Goal: Information Seeking & Learning: Learn about a topic

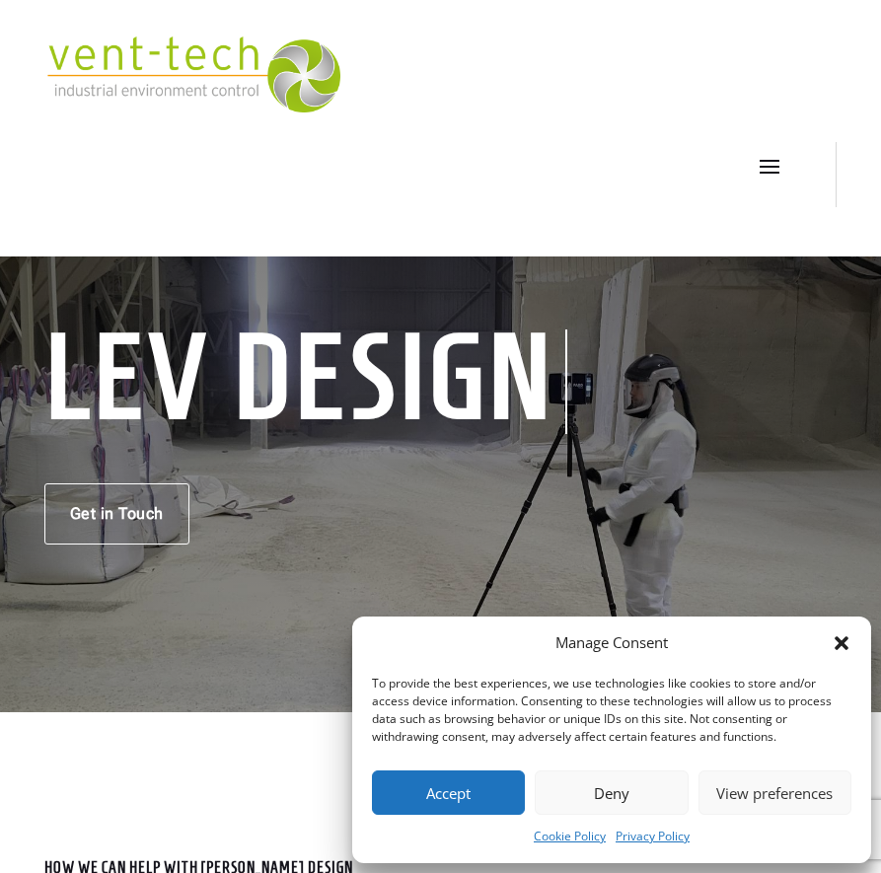
click at [616, 788] on button "Deny" at bounding box center [610, 792] width 153 height 44
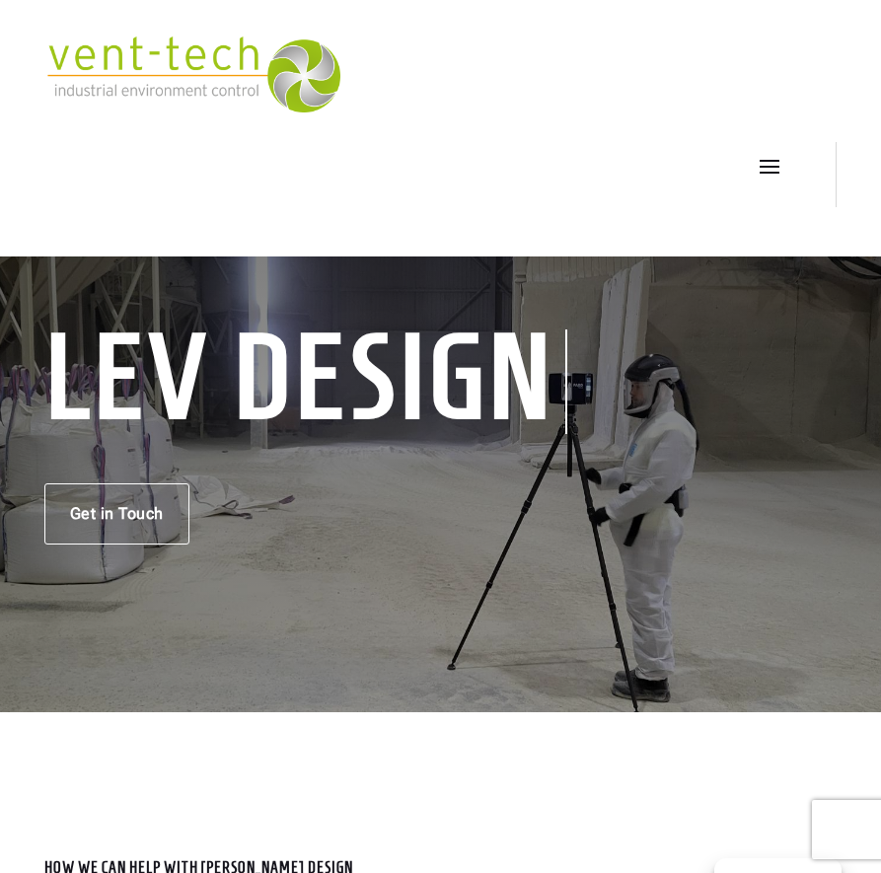
click at [774, 168] on span at bounding box center [769, 166] width 32 height 32
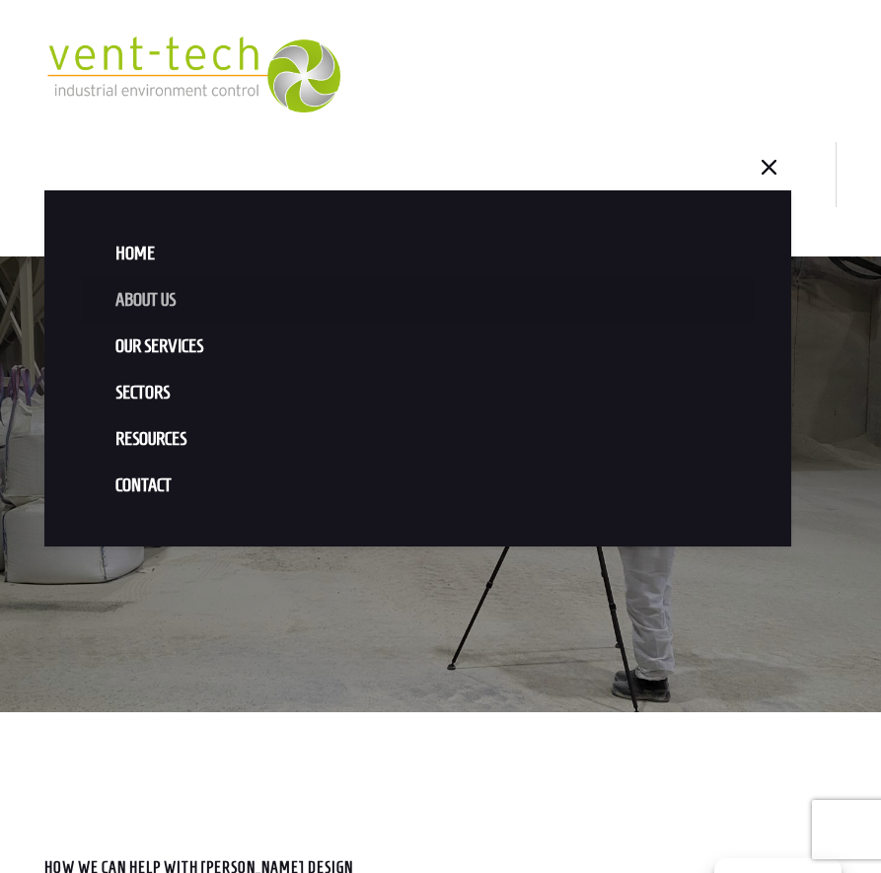
click at [153, 301] on link "About us" at bounding box center [418, 300] width 673 height 46
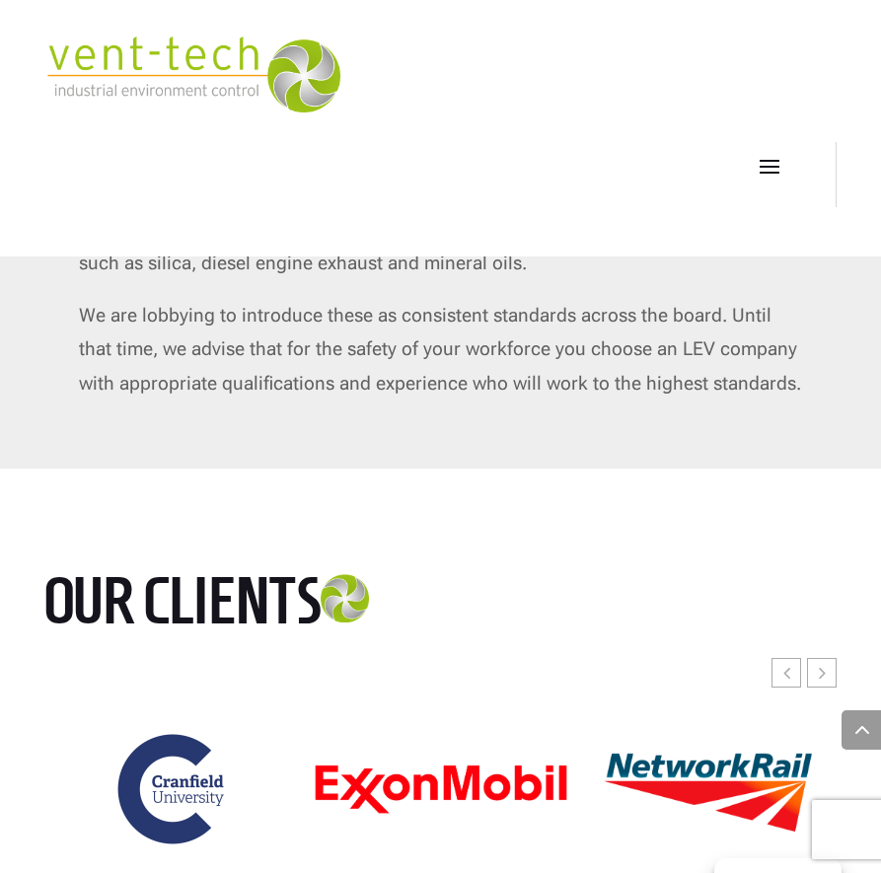
scroll to position [7189, 0]
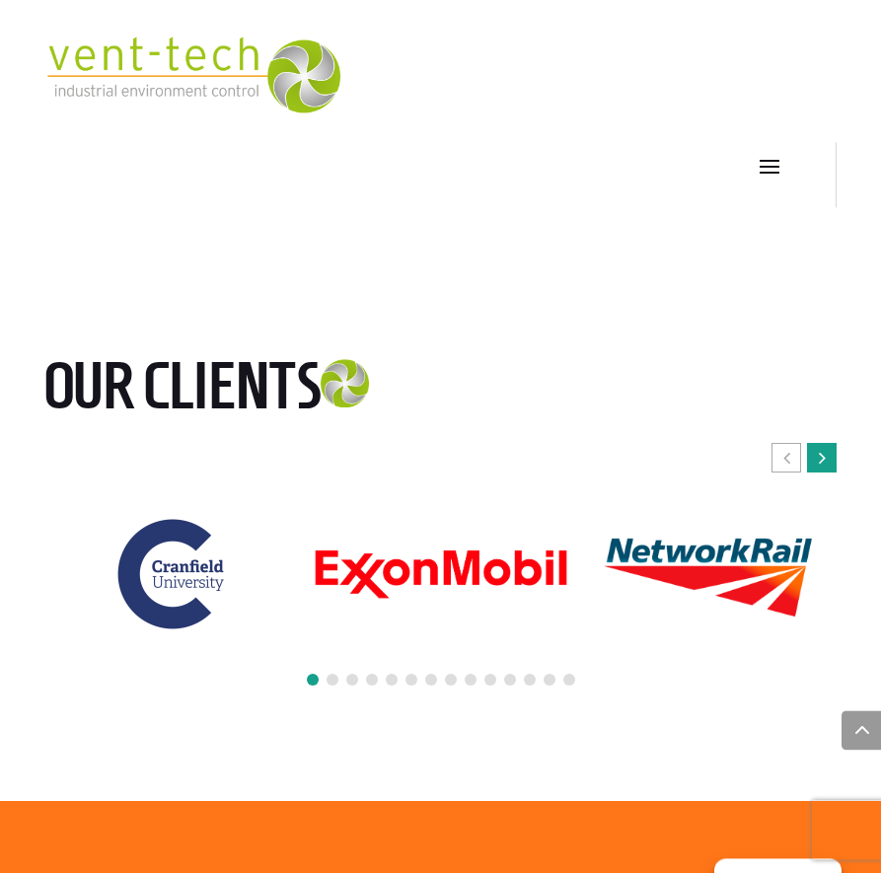
click at [830, 472] on div "Next slide" at bounding box center [822, 458] width 30 height 30
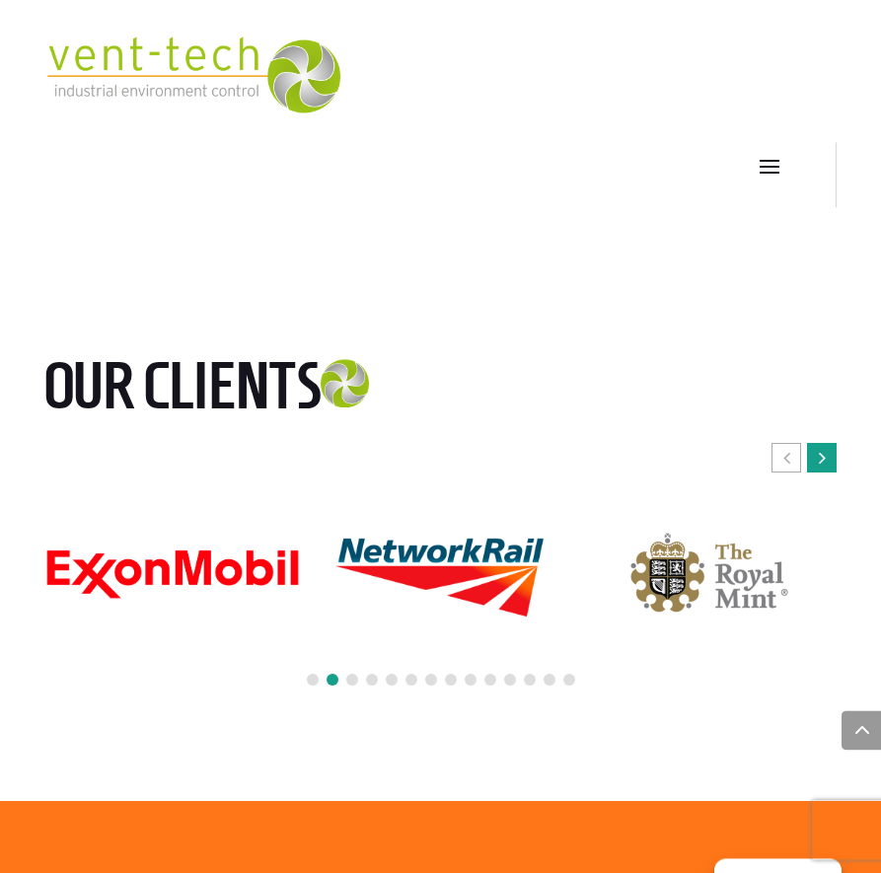
click at [830, 472] on div "Next slide" at bounding box center [822, 458] width 30 height 30
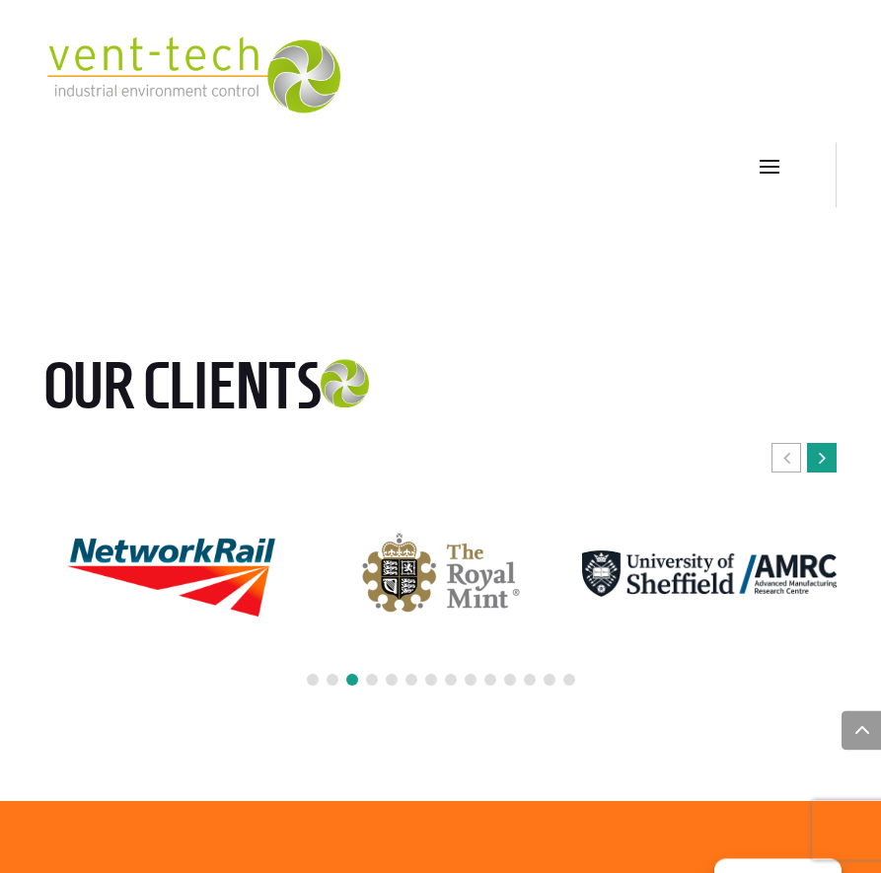
click at [830, 472] on div "Next slide" at bounding box center [822, 458] width 30 height 30
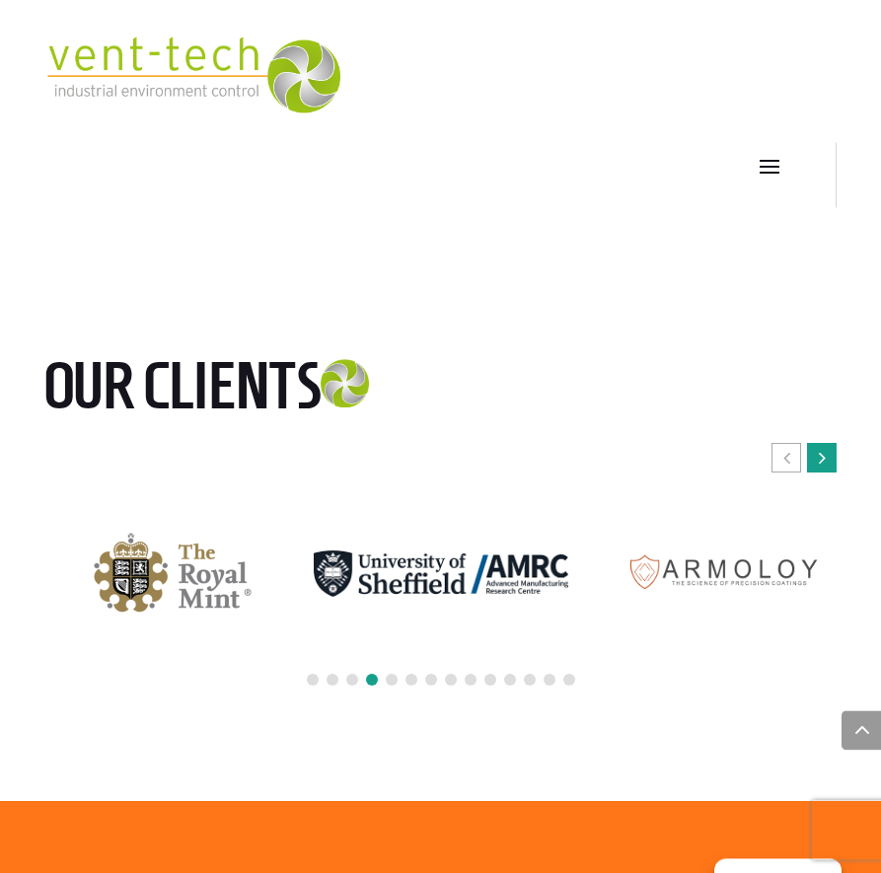
click at [830, 472] on div "Next slide" at bounding box center [822, 458] width 30 height 30
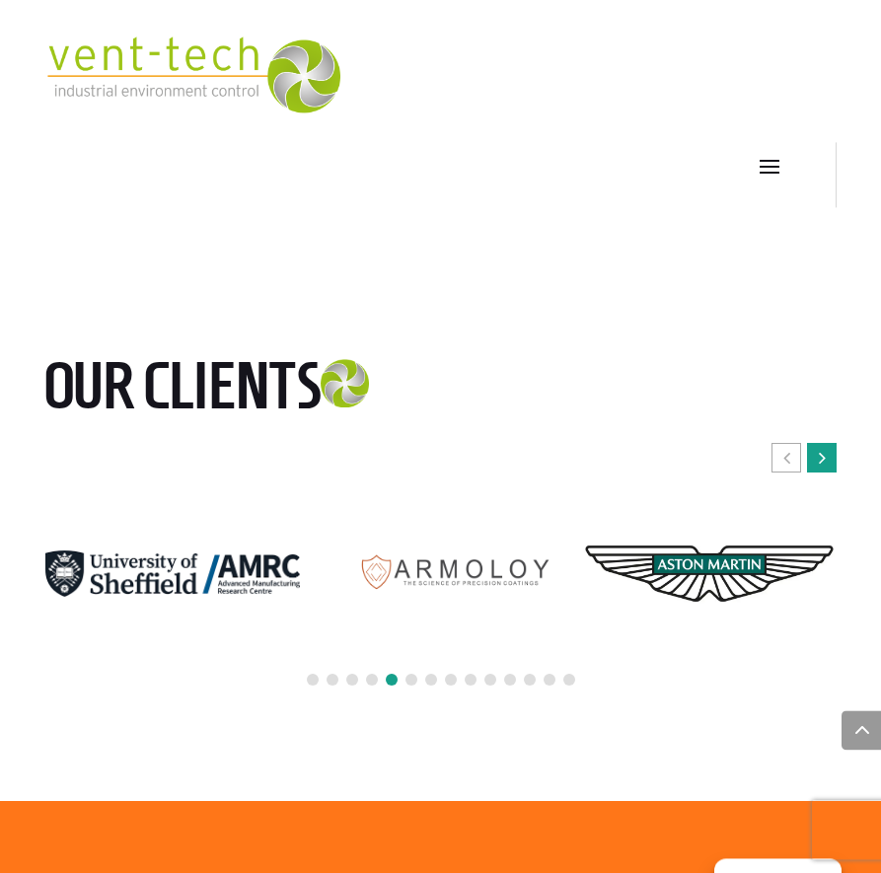
click at [830, 472] on div "Next slide" at bounding box center [822, 458] width 30 height 30
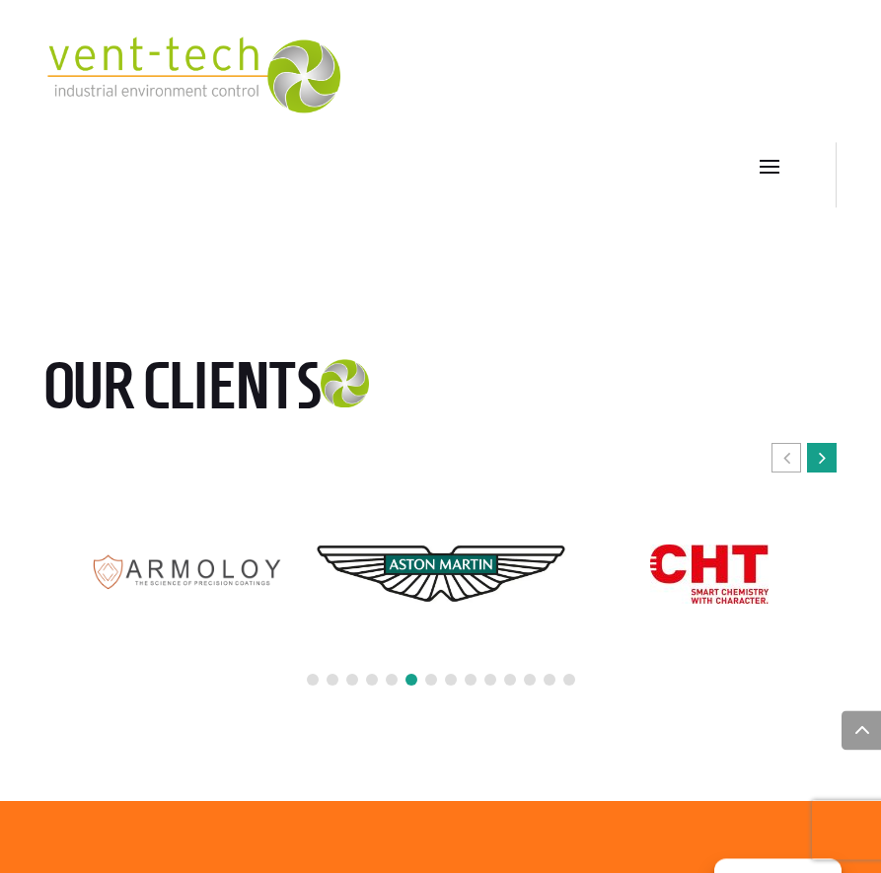
click at [830, 472] on div "Next slide" at bounding box center [822, 458] width 30 height 30
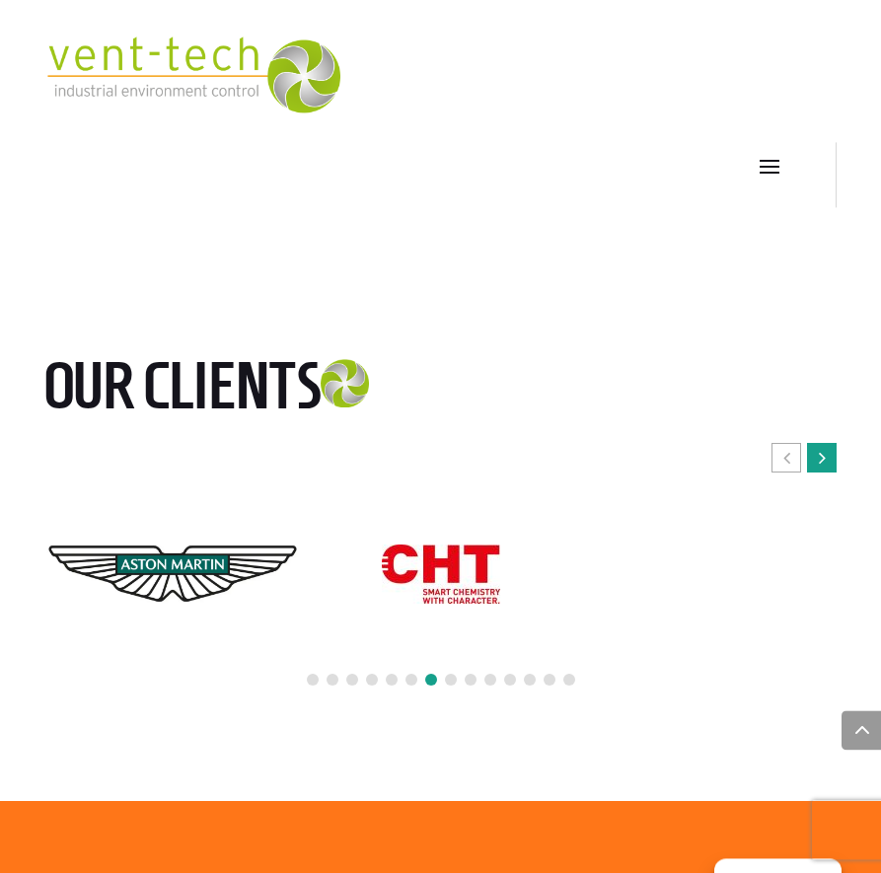
click at [830, 472] on div "Next slide" at bounding box center [822, 458] width 30 height 30
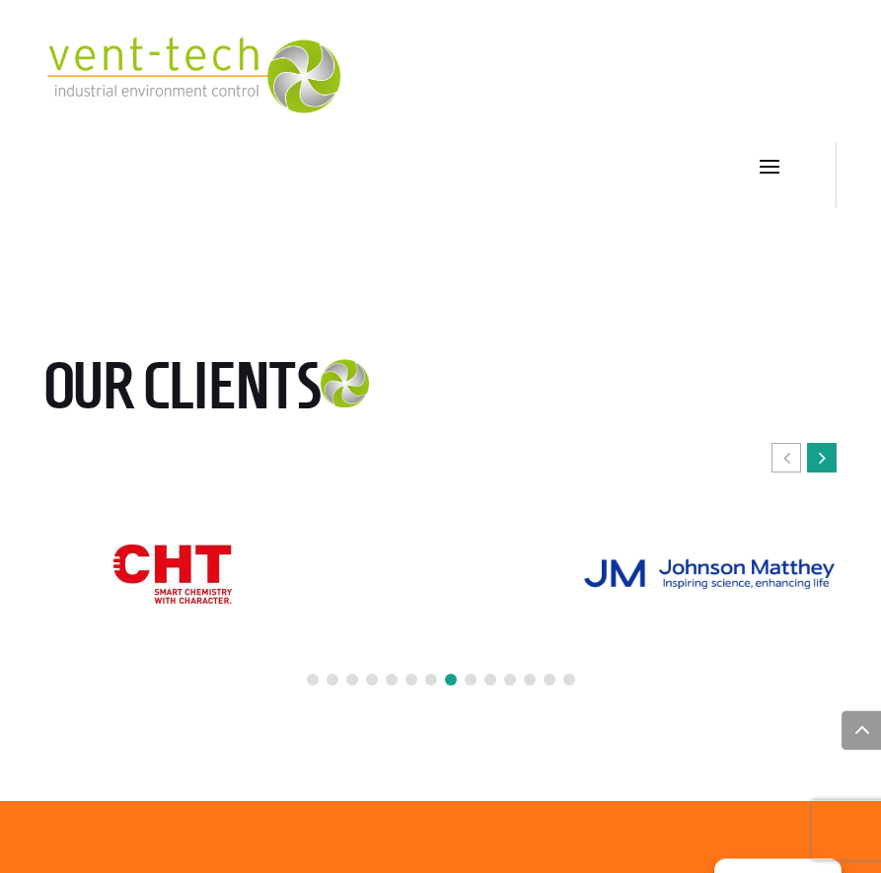
click at [830, 472] on div "Next slide" at bounding box center [822, 458] width 30 height 30
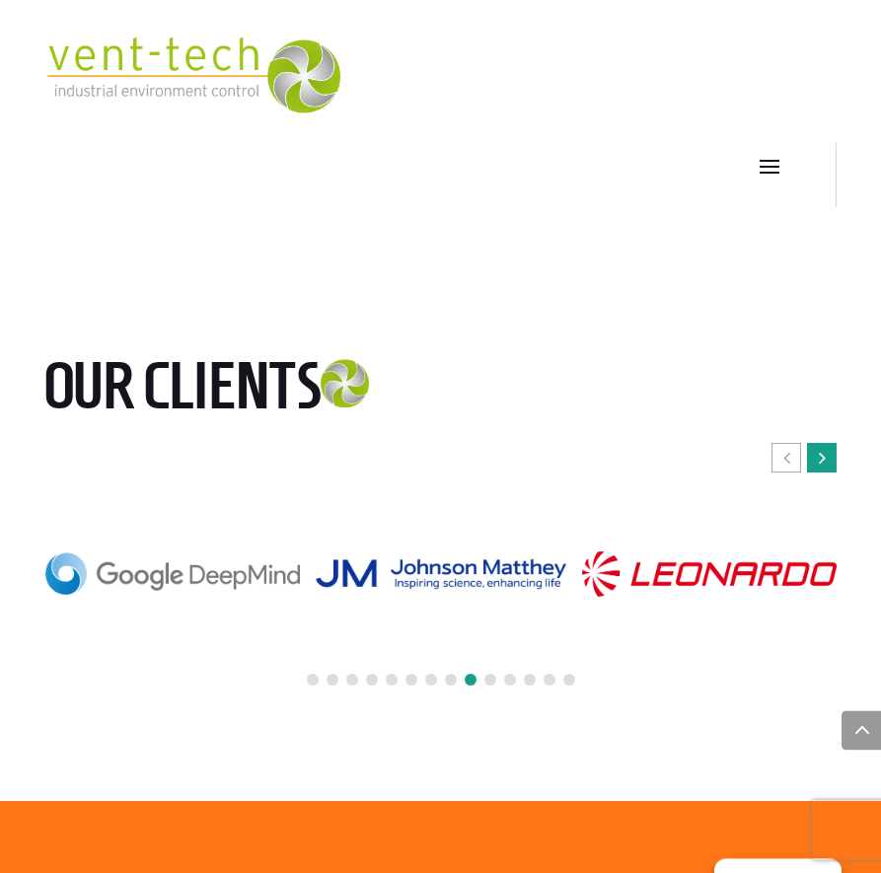
click at [830, 472] on div "Next slide" at bounding box center [822, 458] width 30 height 30
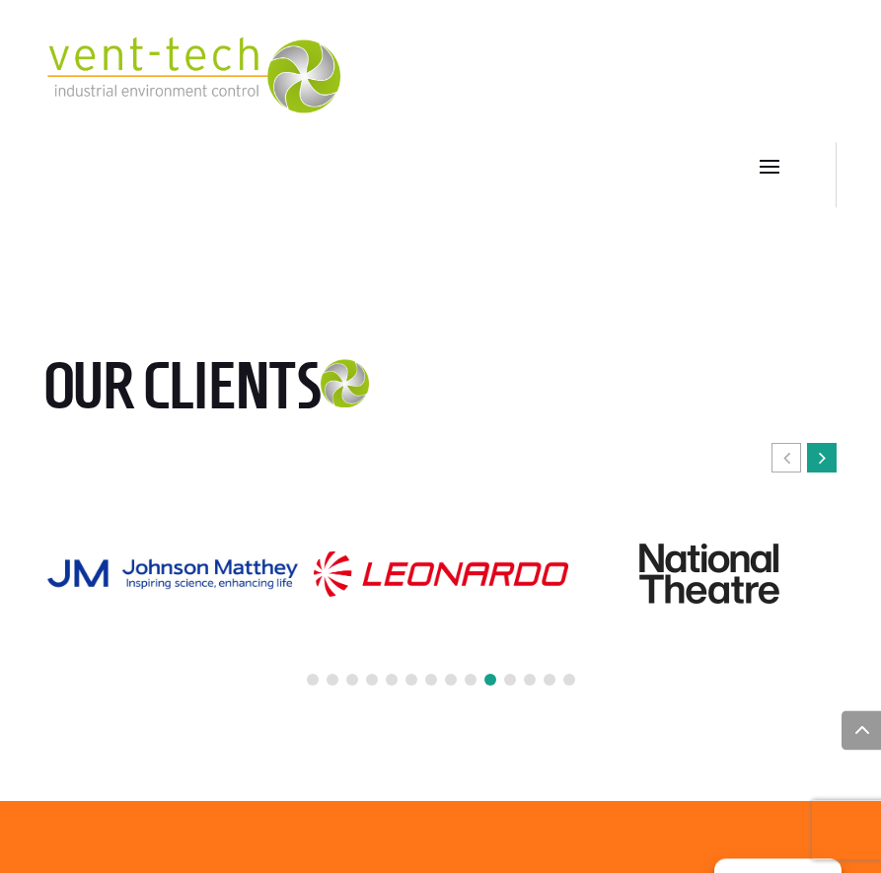
click at [830, 472] on div "Next slide" at bounding box center [822, 458] width 30 height 30
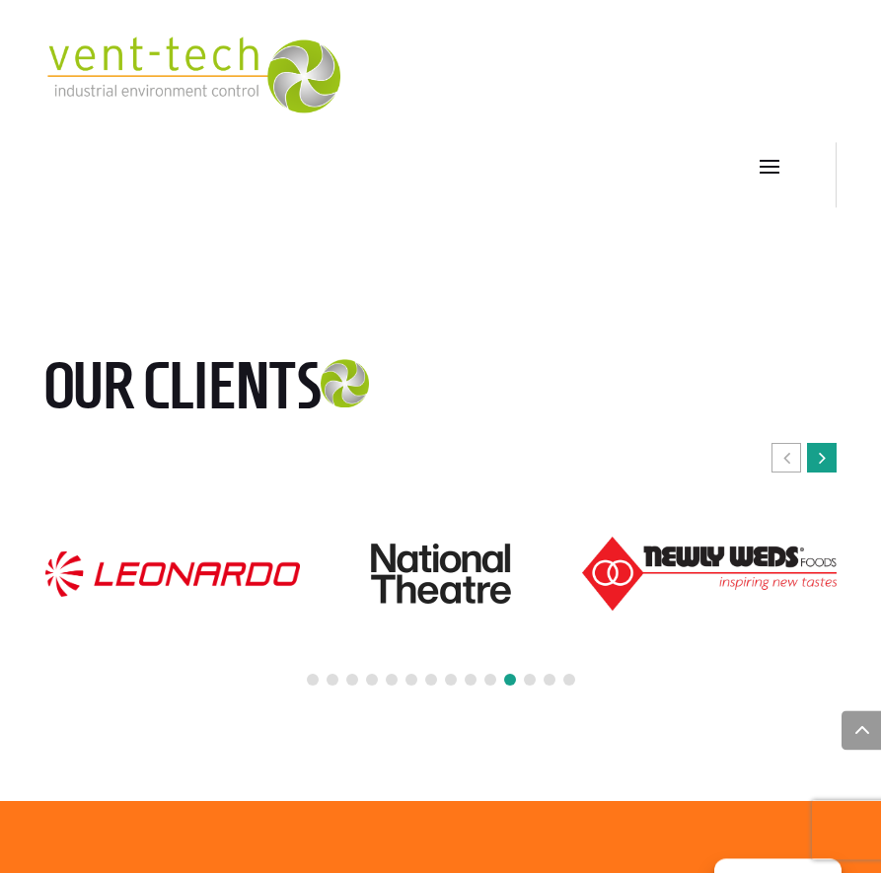
click at [830, 472] on div "Next slide" at bounding box center [822, 458] width 30 height 30
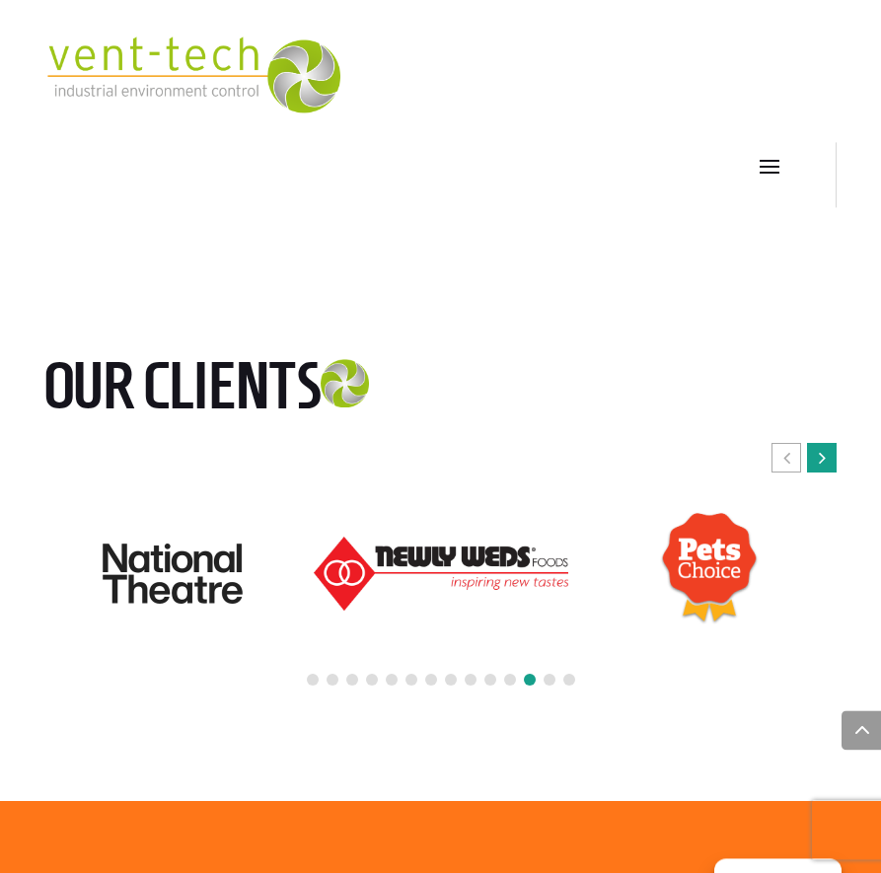
click at [825, 472] on div "Next slide" at bounding box center [822, 458] width 30 height 30
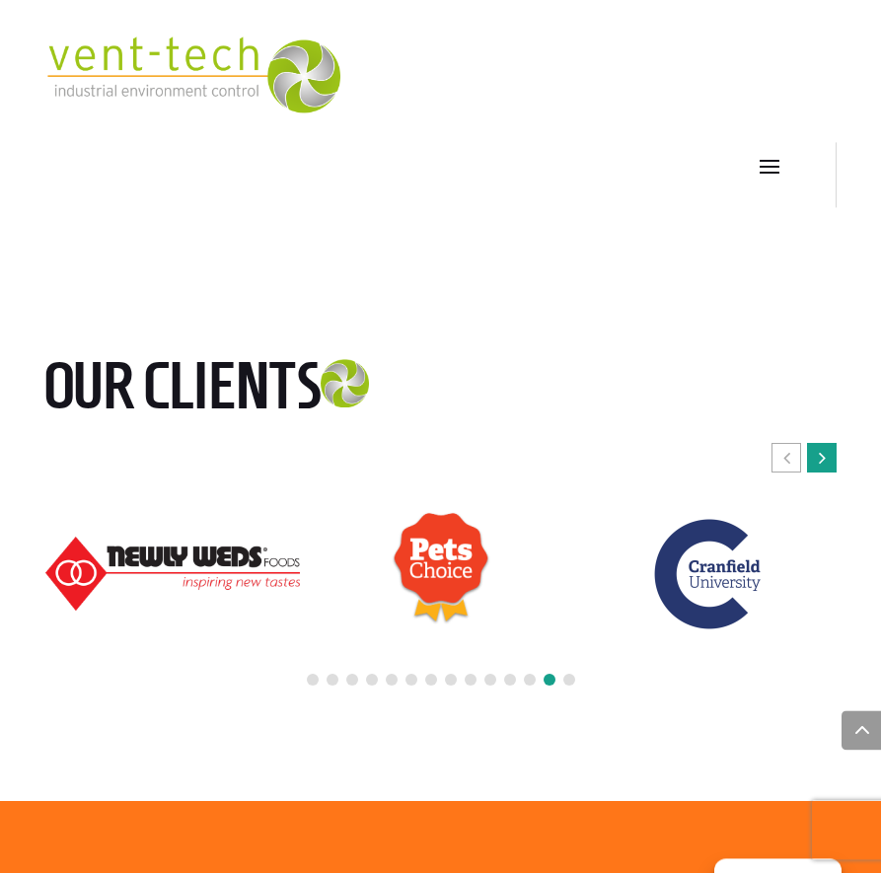
click at [825, 472] on div "Next slide" at bounding box center [822, 458] width 30 height 30
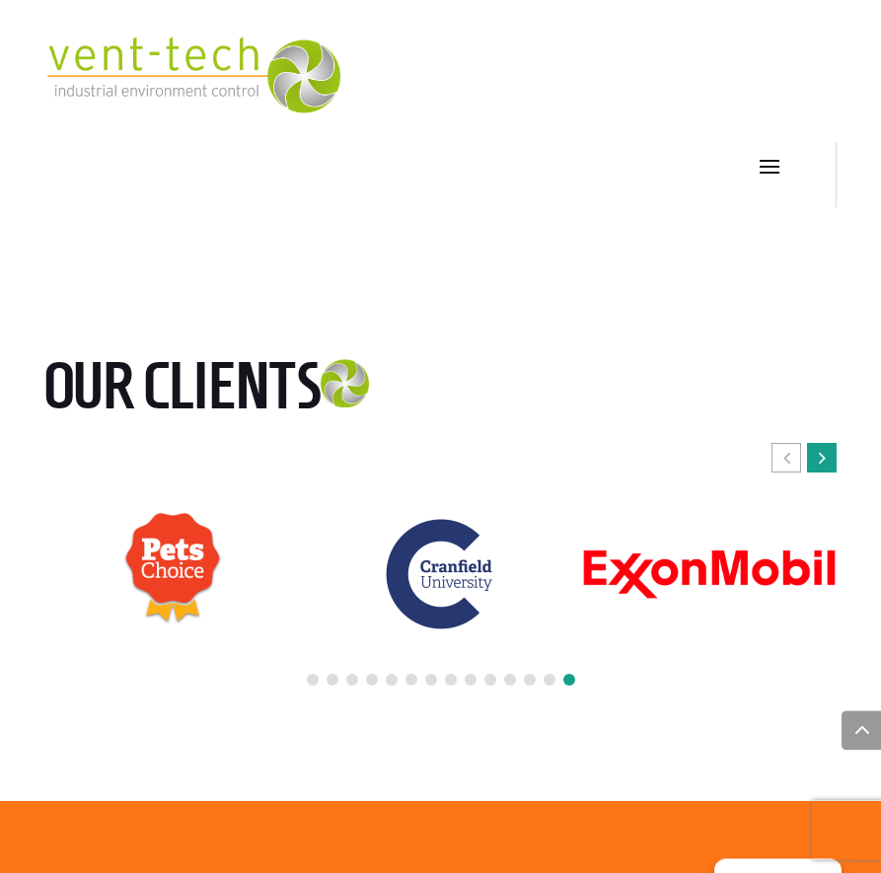
click at [825, 472] on div "Next slide" at bounding box center [822, 458] width 30 height 30
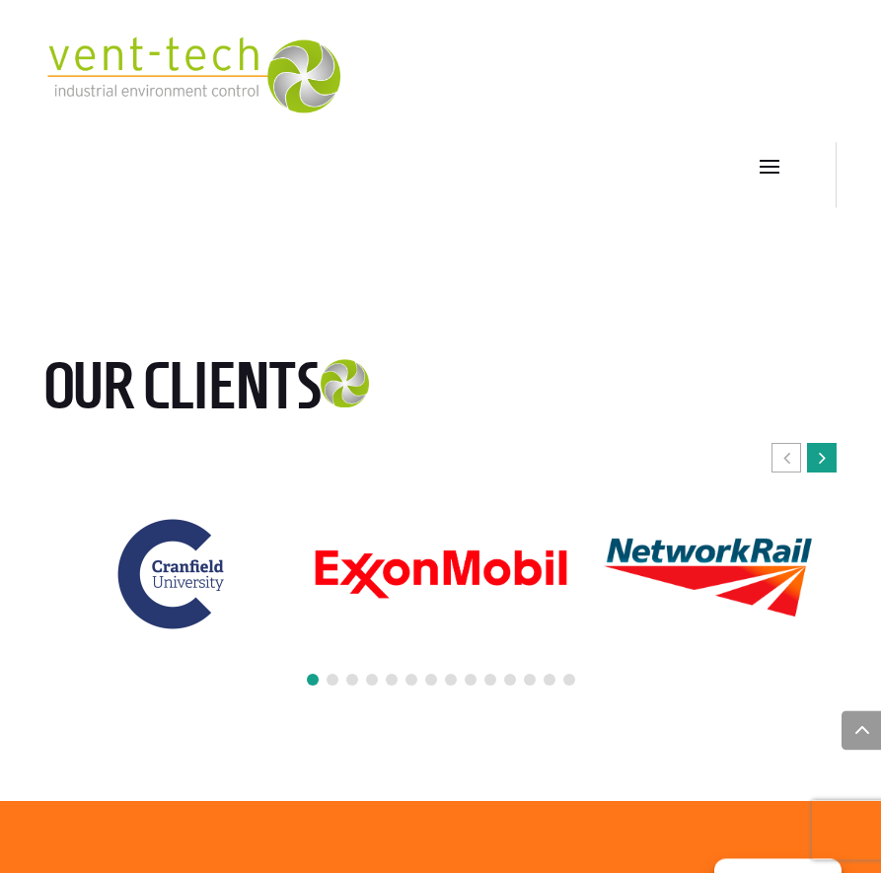
click at [823, 467] on icon "Next slide" at bounding box center [821, 458] width 7 height 20
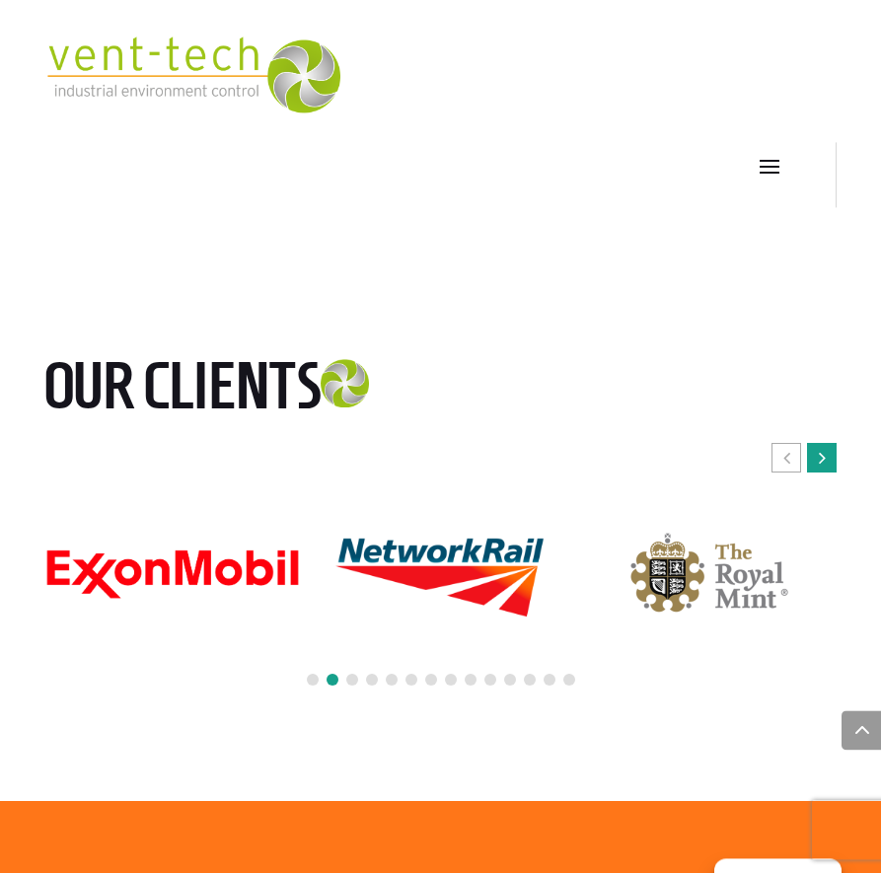
click at [823, 467] on icon "Next slide" at bounding box center [821, 458] width 7 height 20
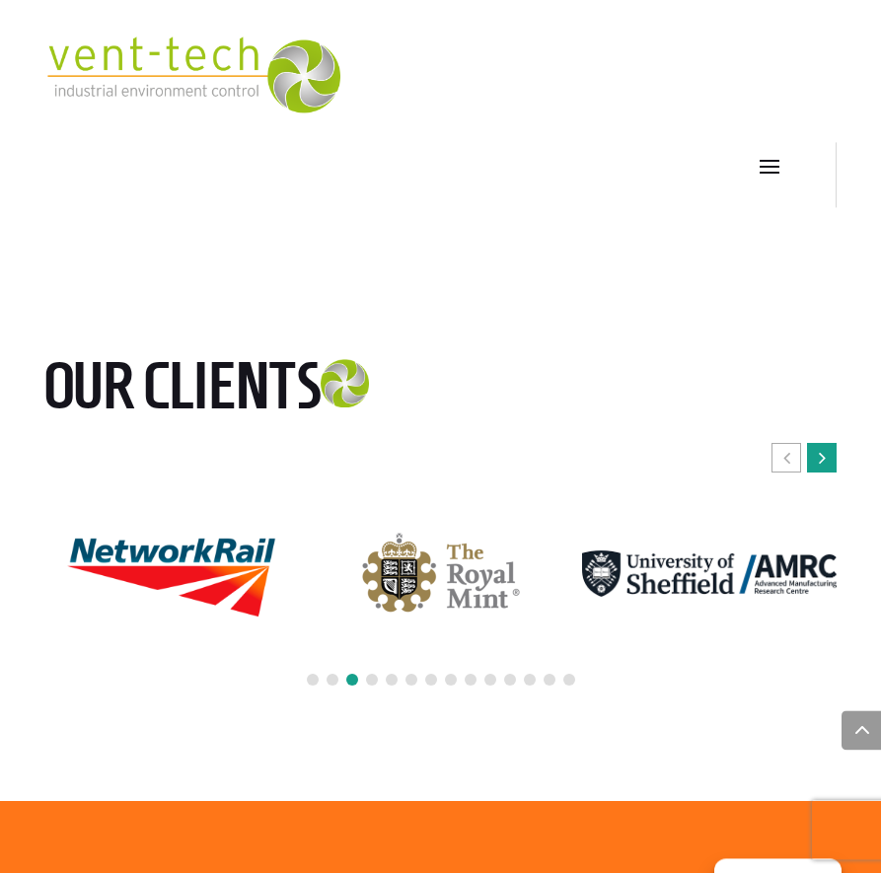
click at [823, 467] on icon "Next slide" at bounding box center [821, 458] width 7 height 20
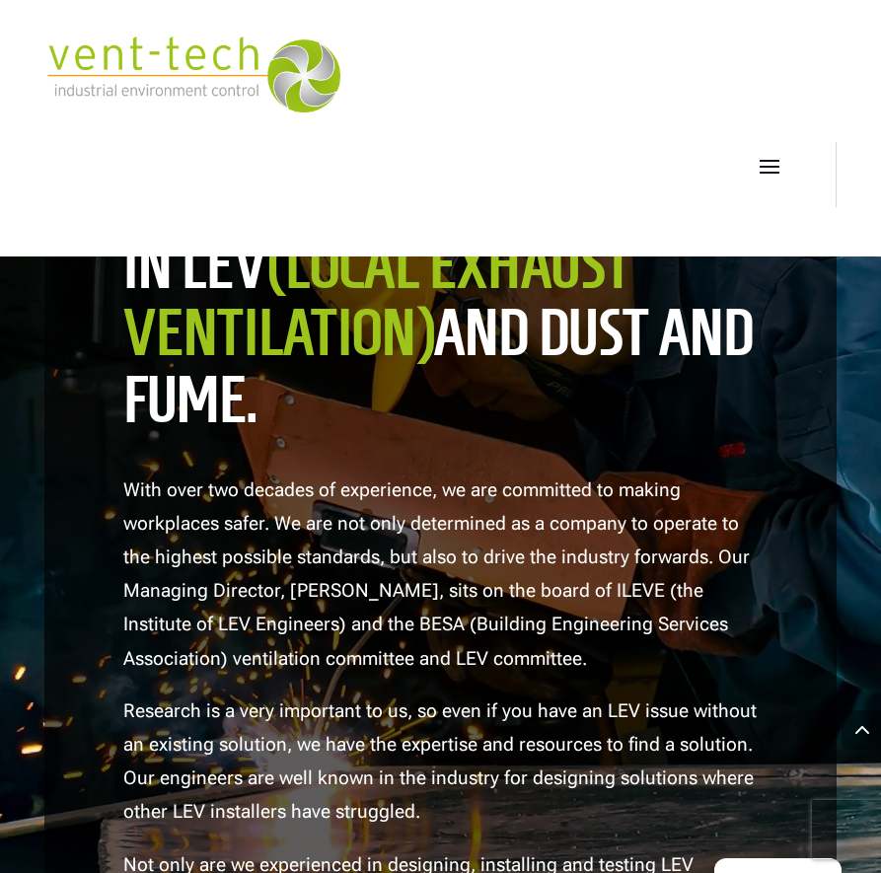
scroll to position [2361, 0]
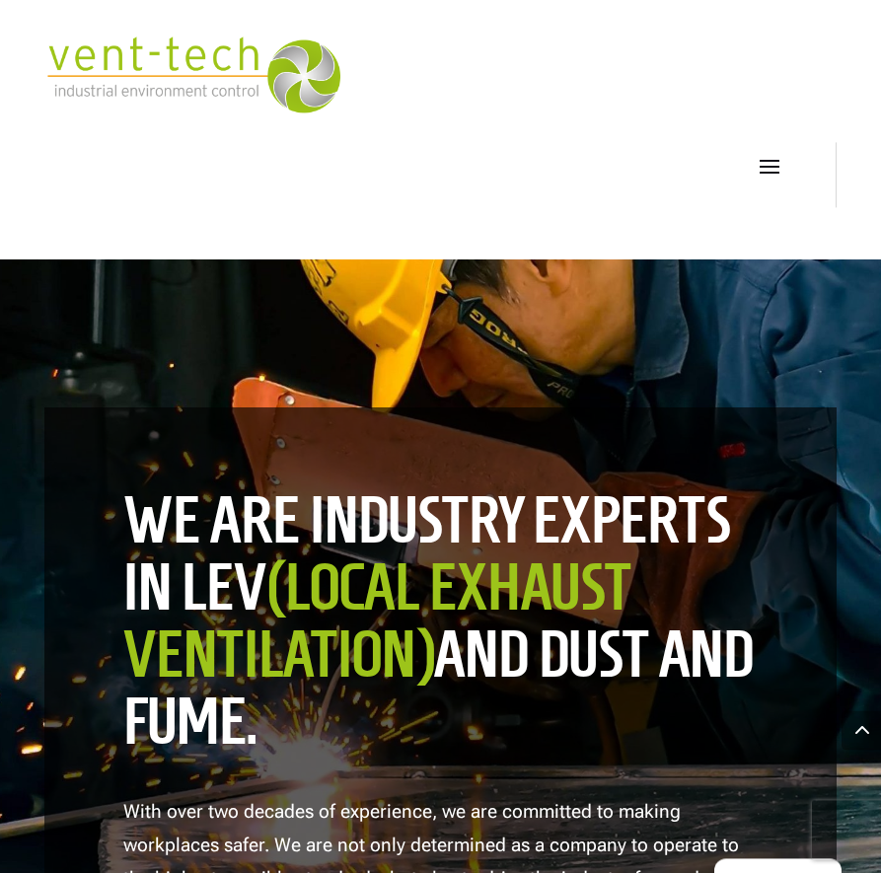
click at [765, 155] on span at bounding box center [769, 166] width 32 height 32
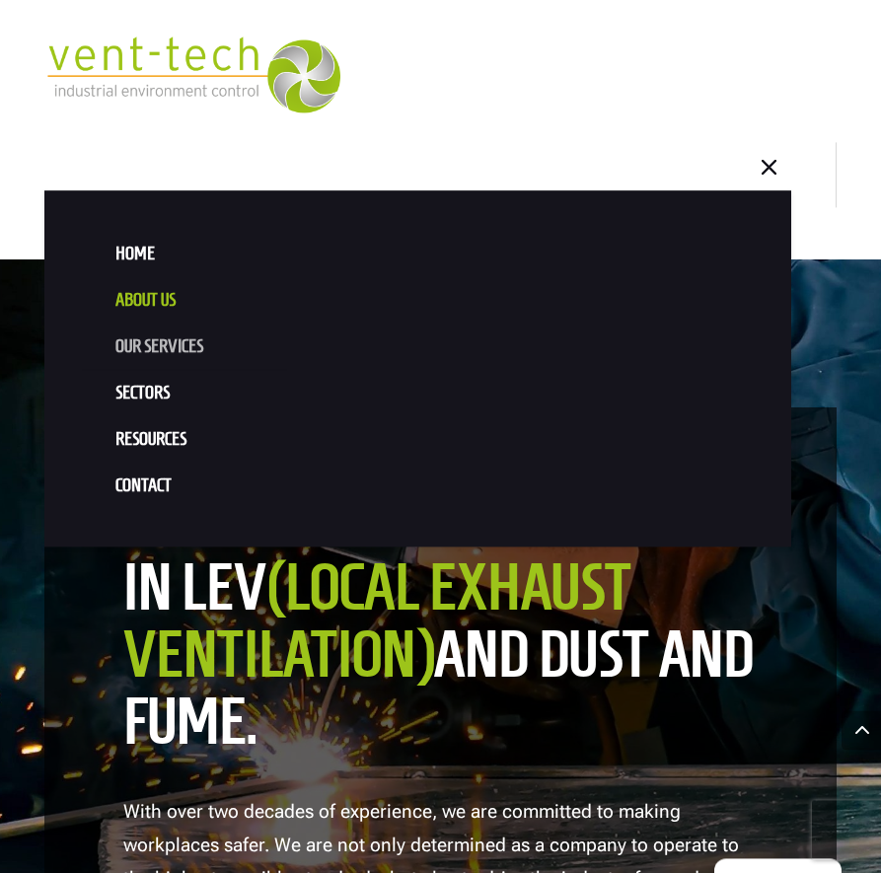
click at [126, 348] on link "Our Services" at bounding box center [418, 346] width 673 height 46
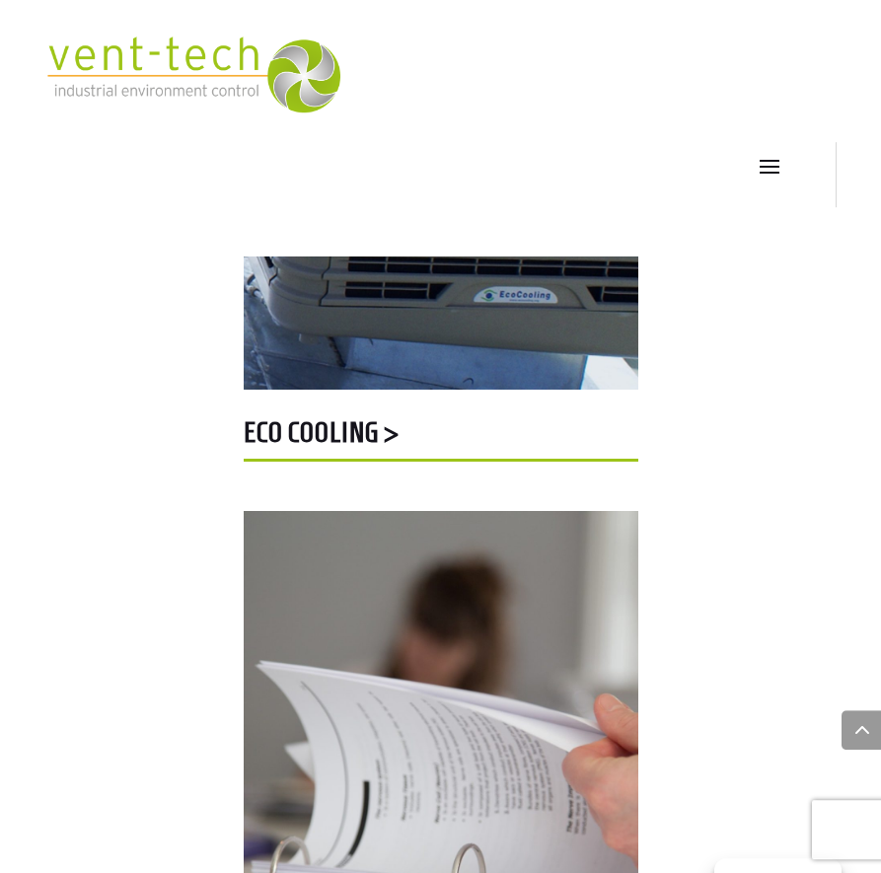
scroll to position [4613, 0]
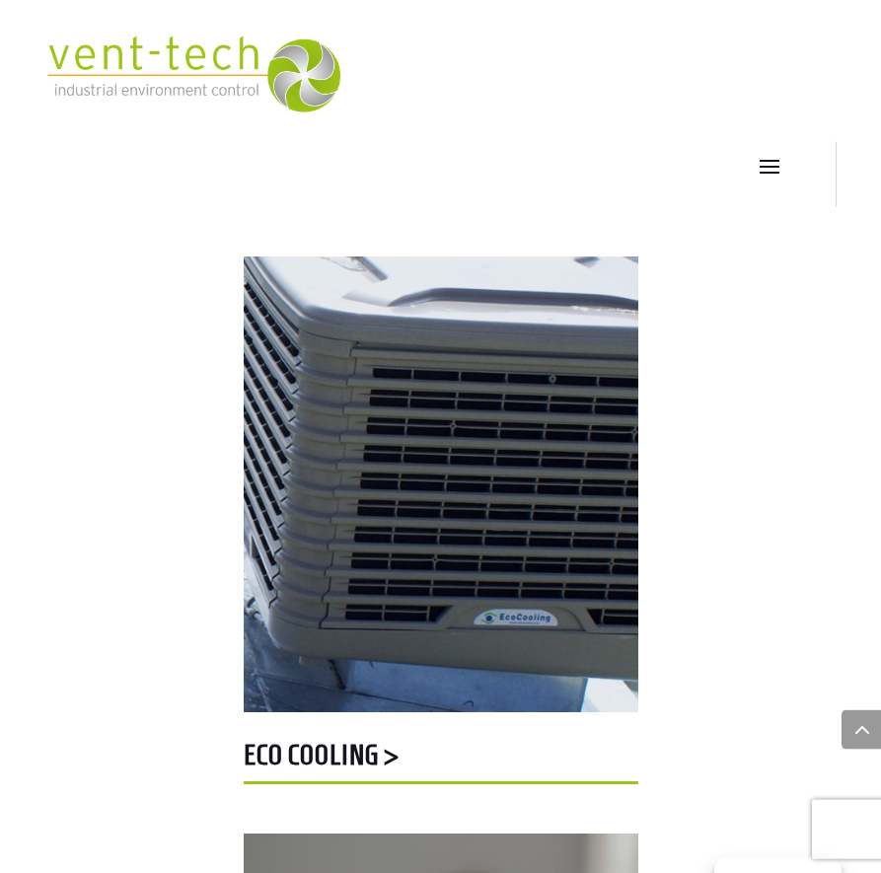
click at [298, 747] on h5 "Eco Cooling >" at bounding box center [441, 760] width 394 height 38
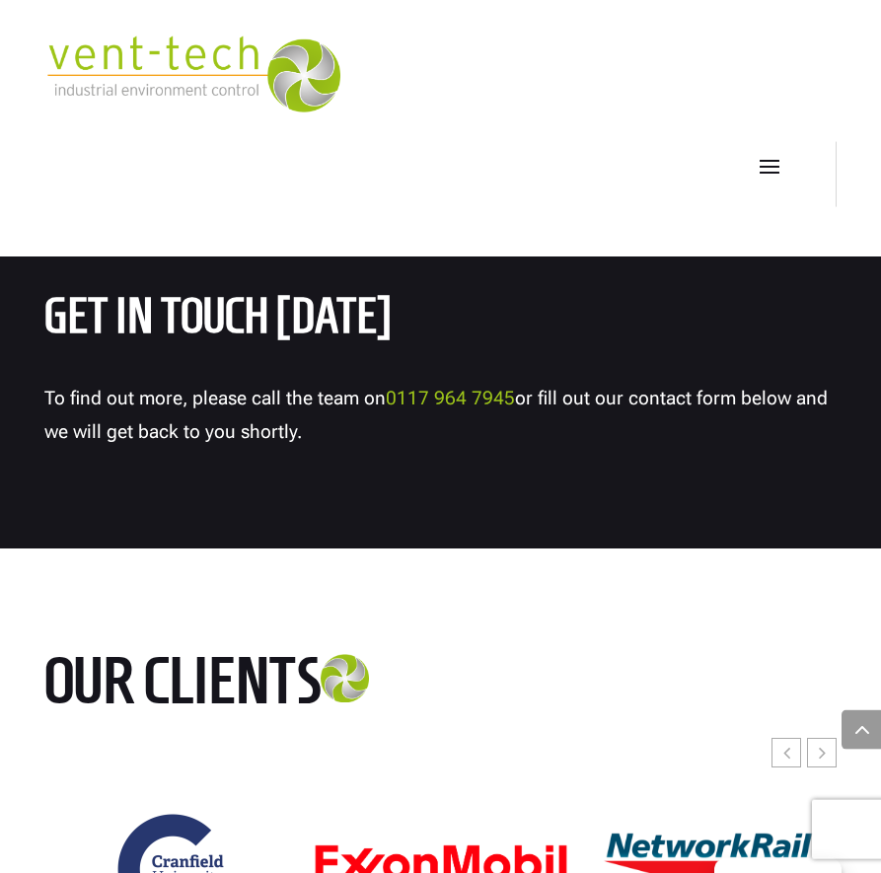
scroll to position [7081, 0]
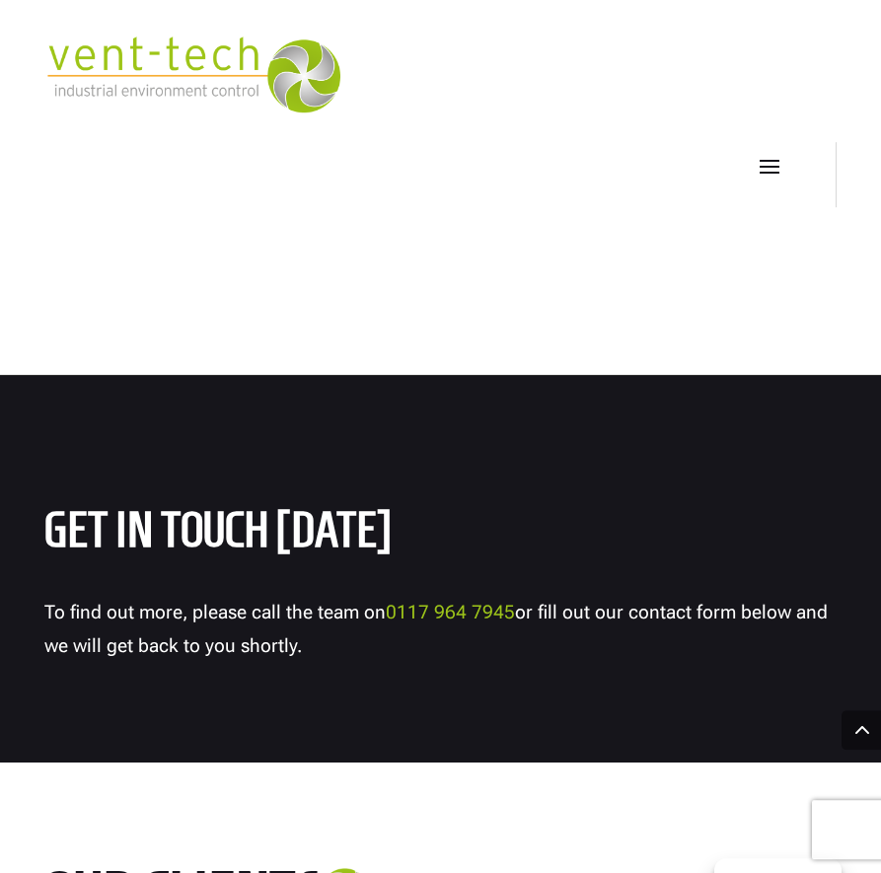
click at [764, 164] on span at bounding box center [769, 166] width 32 height 32
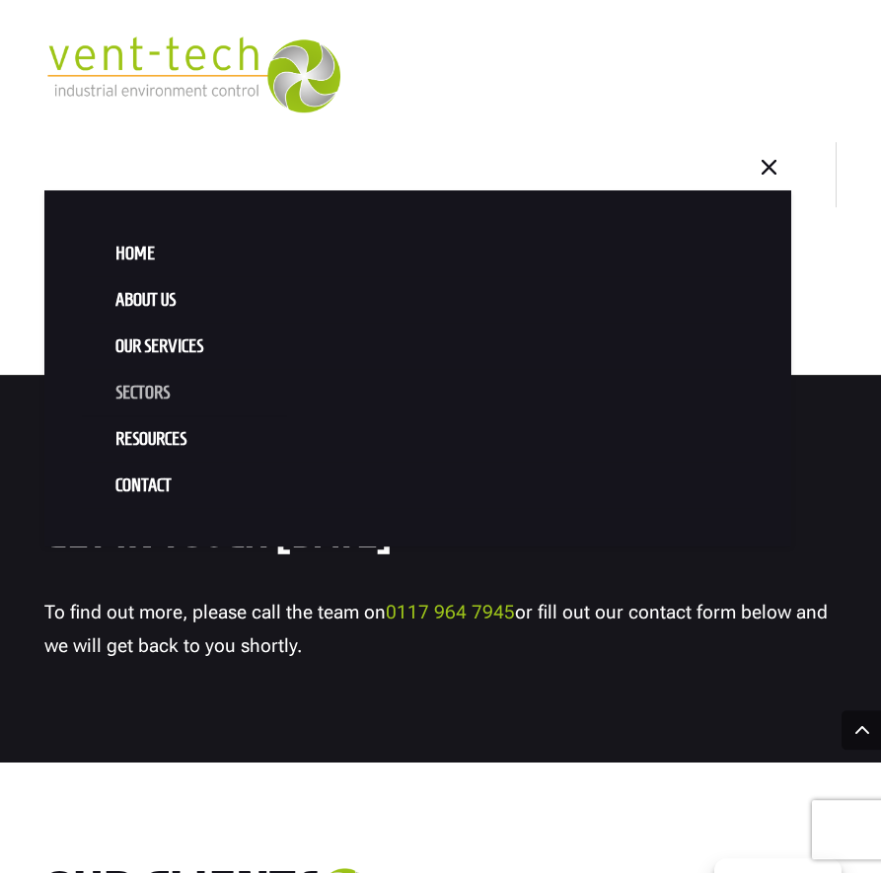
click at [149, 391] on link "Sectors" at bounding box center [418, 393] width 673 height 46
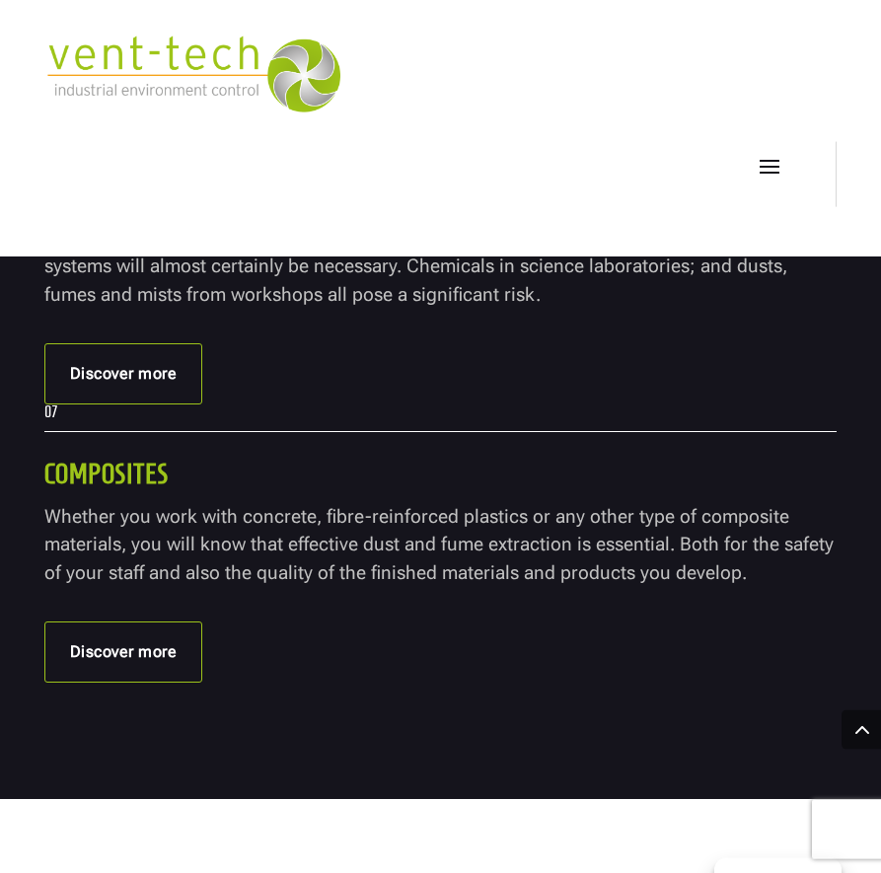
scroll to position [2253, 0]
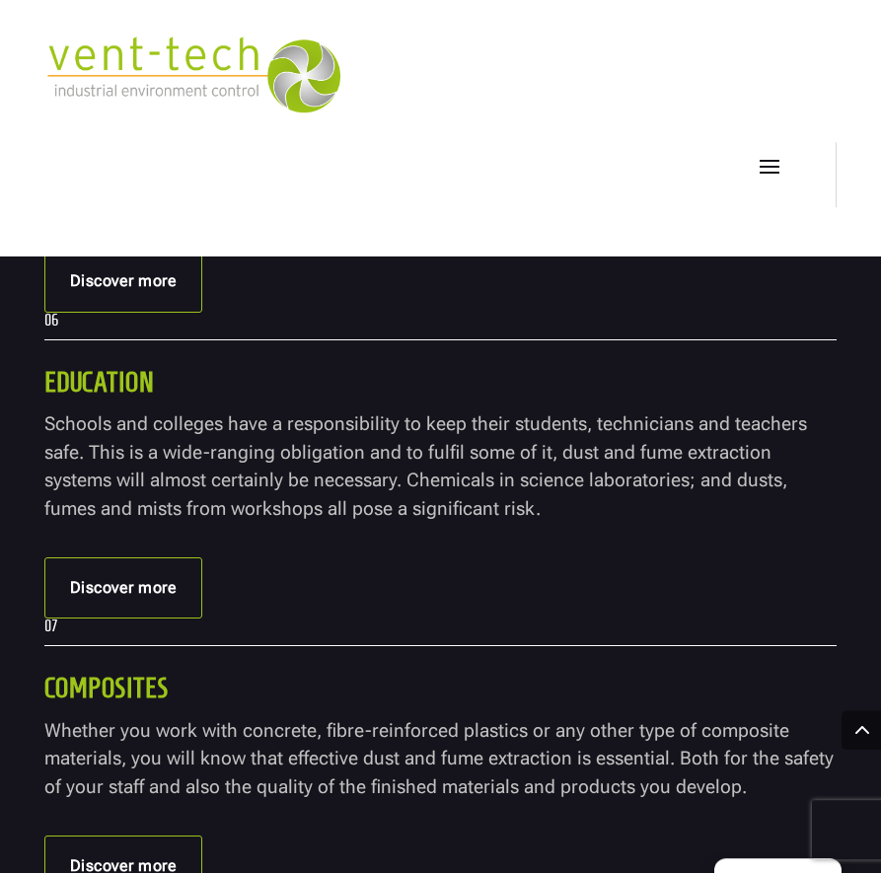
click at [772, 170] on span at bounding box center [769, 166] width 32 height 32
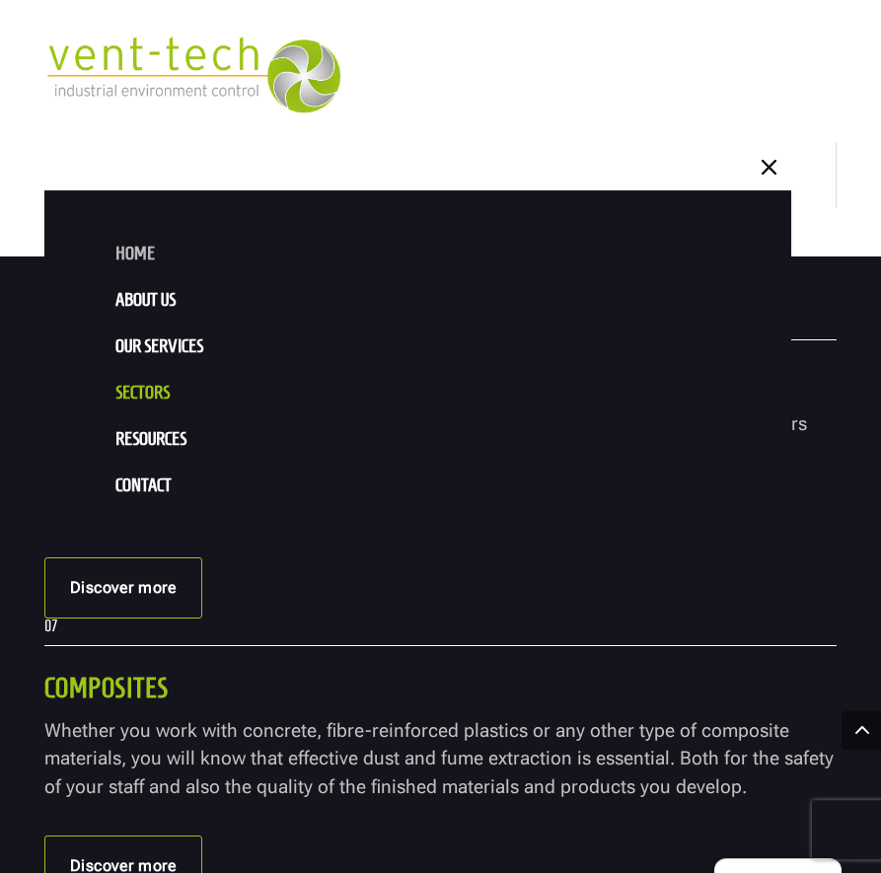
click at [128, 249] on link "Home" at bounding box center [418, 254] width 673 height 46
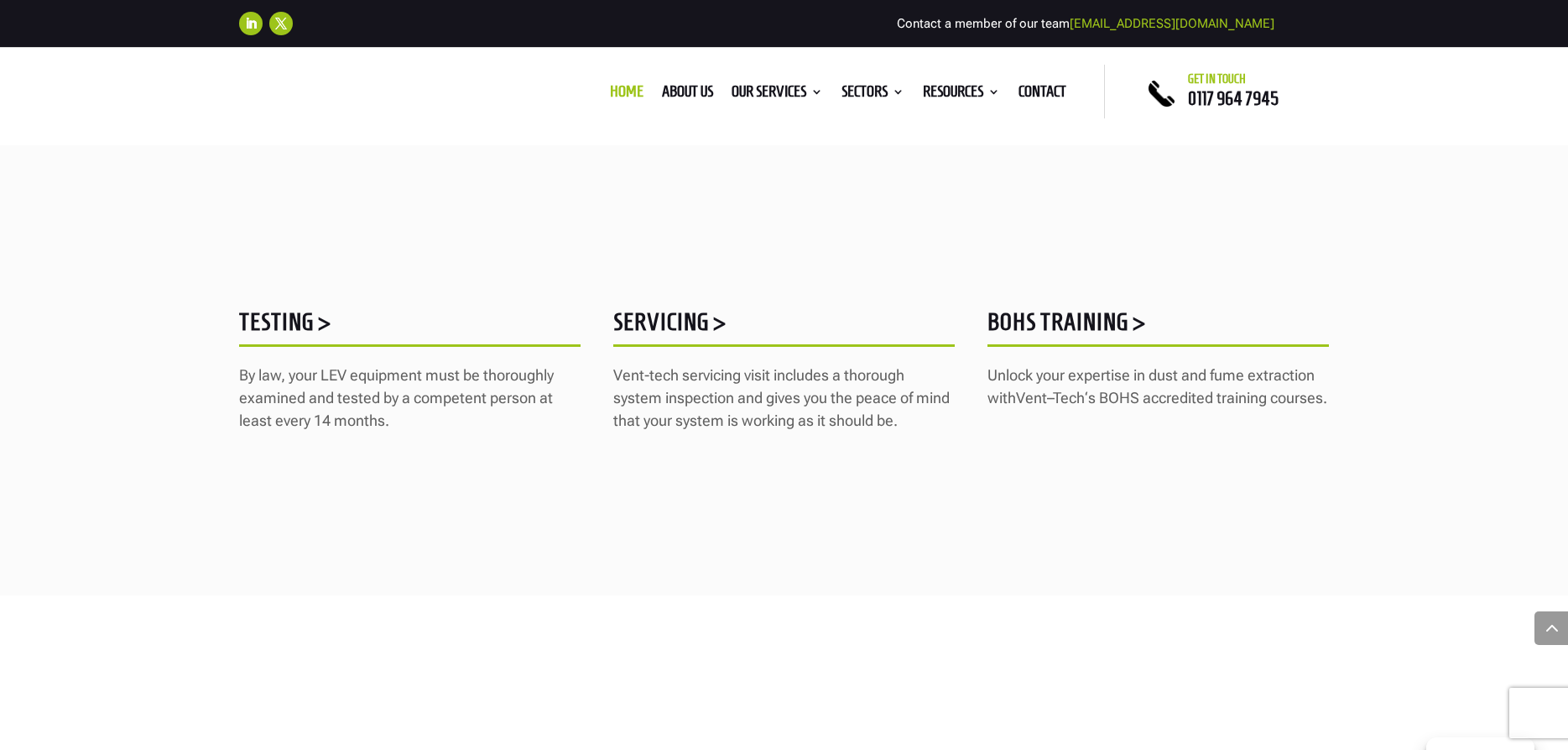
scroll to position [2283, 0]
